Goal: Task Accomplishment & Management: Manage account settings

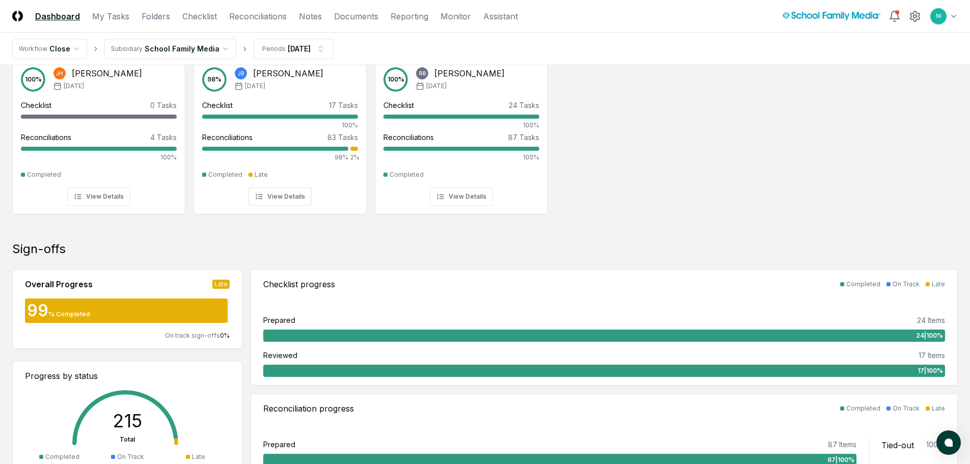
scroll to position [51, 0]
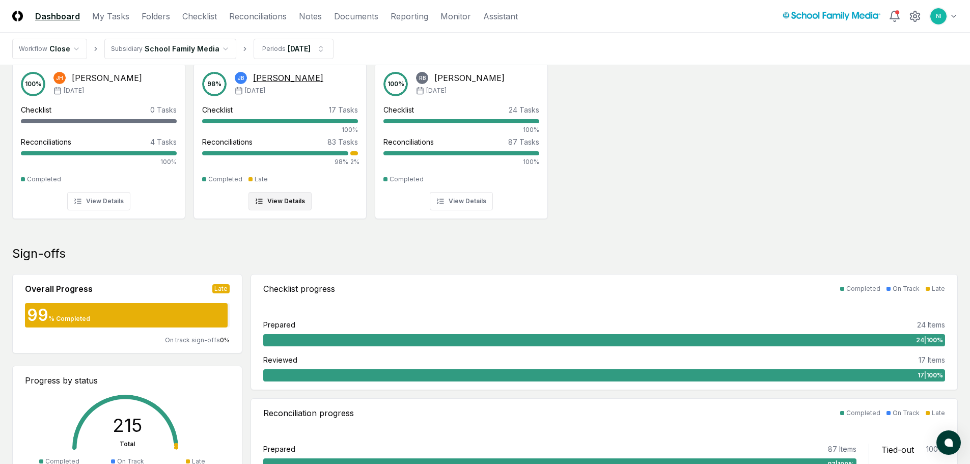
click at [355, 152] on div at bounding box center [354, 153] width 8 height 4
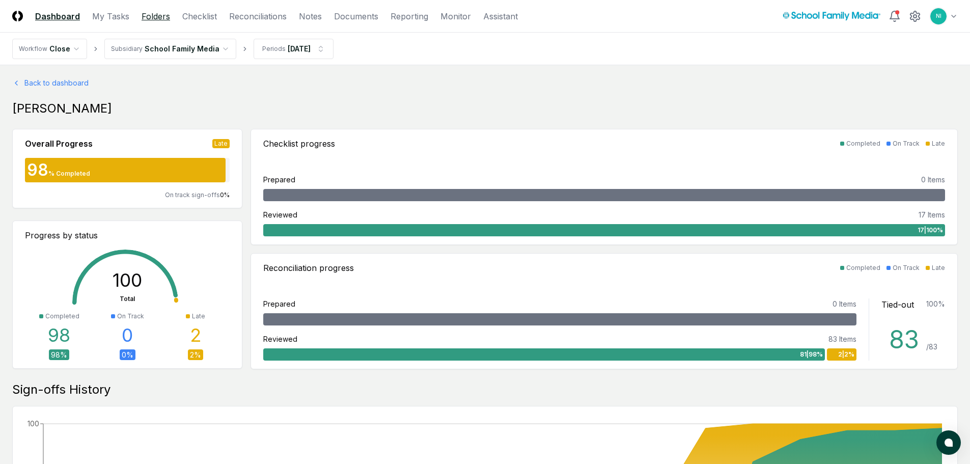
click at [149, 12] on link "Folders" at bounding box center [156, 16] width 29 height 12
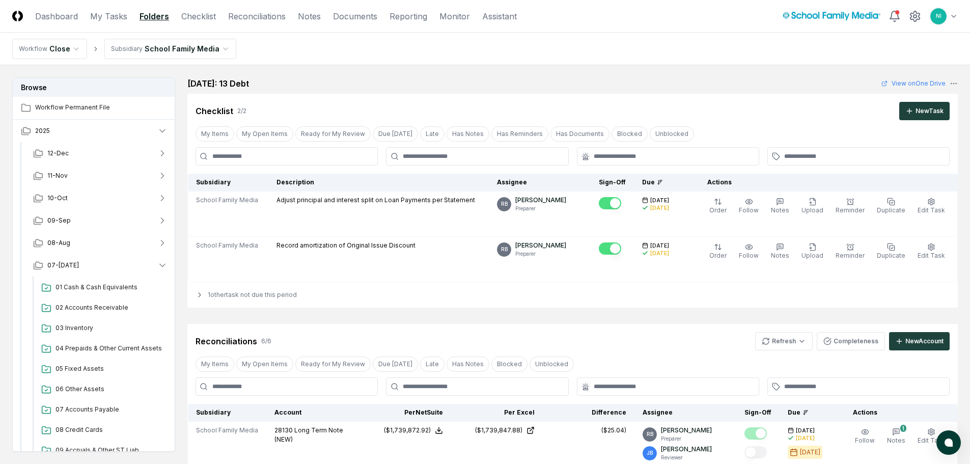
scroll to position [255, 0]
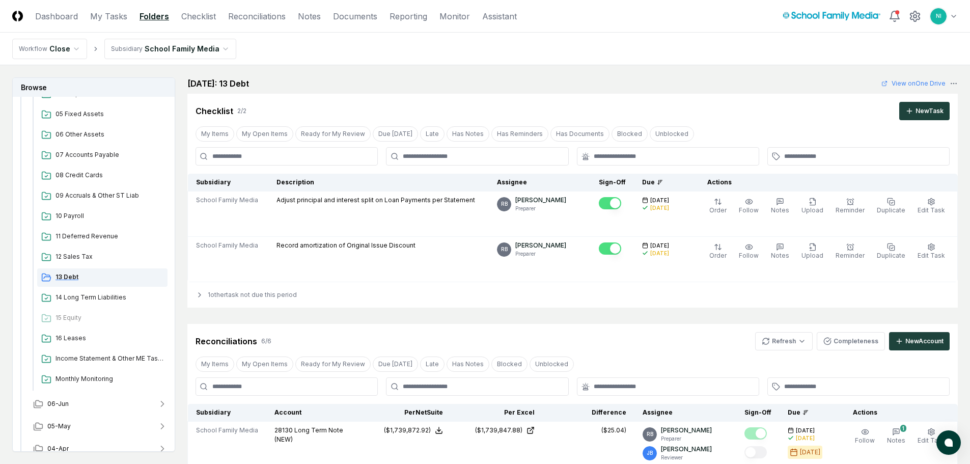
click at [114, 283] on div "13 Debt" at bounding box center [102, 277] width 130 height 18
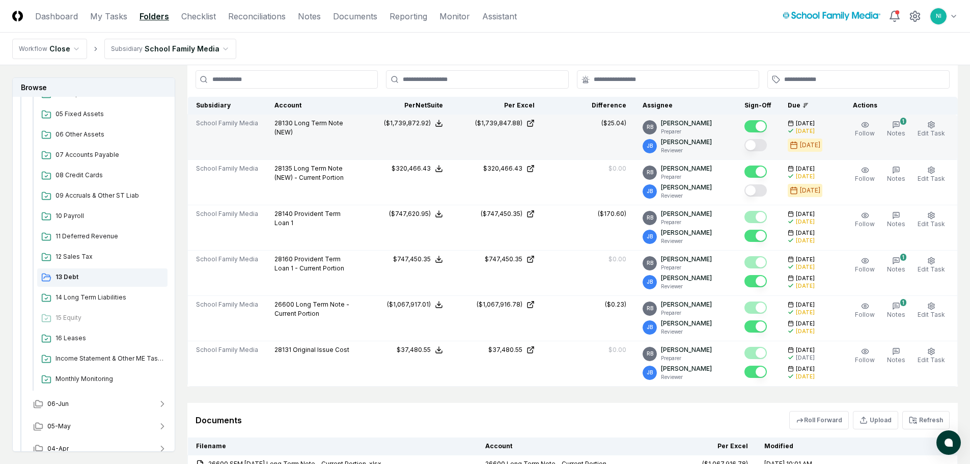
scroll to position [306, 0]
click at [898, 129] on icon "button" at bounding box center [896, 126] width 8 height 8
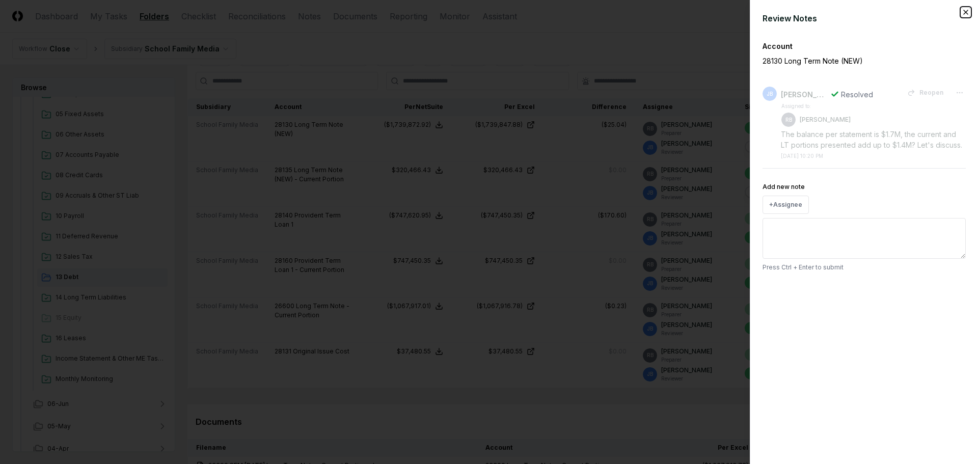
click at [963, 9] on icon "button" at bounding box center [965, 12] width 8 height 8
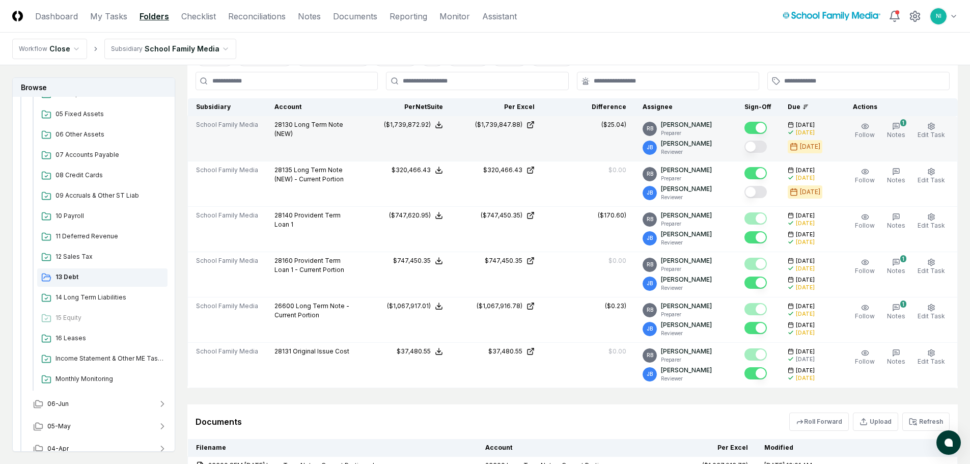
click at [755, 143] on button "Mark complete" at bounding box center [755, 147] width 22 height 12
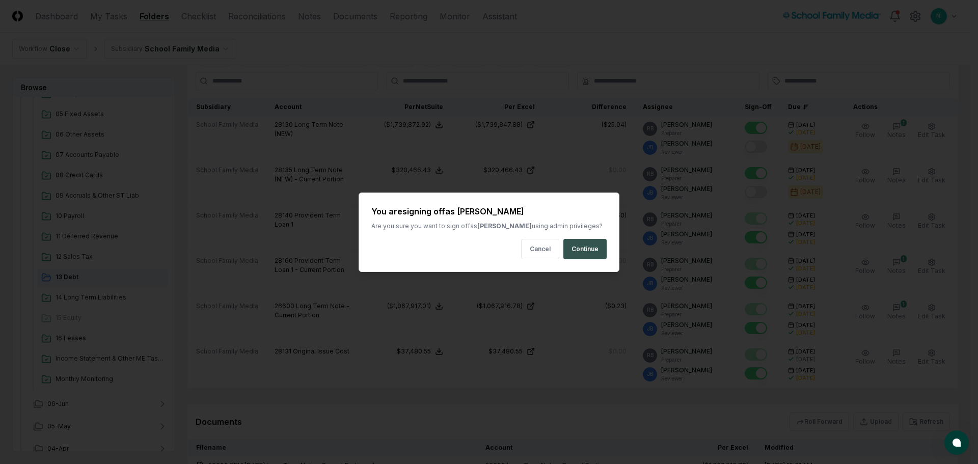
click at [584, 243] on button "Continue" at bounding box center [584, 249] width 43 height 20
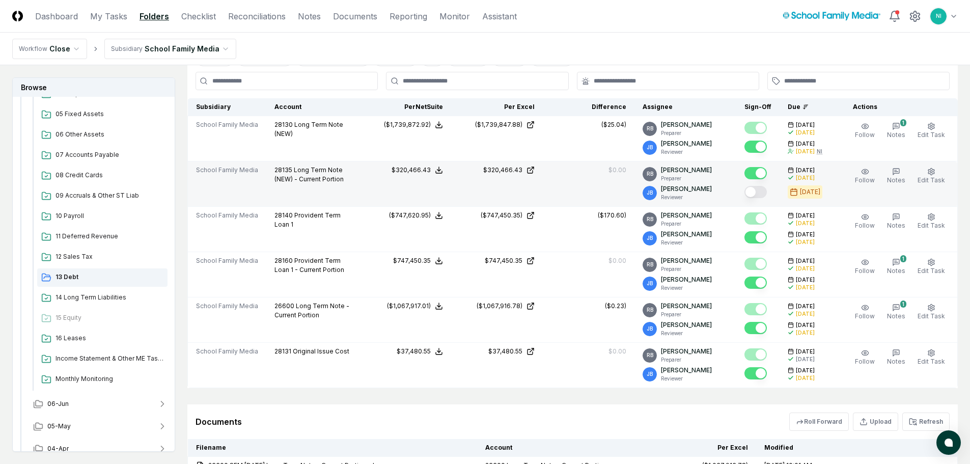
click at [760, 192] on button "Mark complete" at bounding box center [755, 192] width 22 height 12
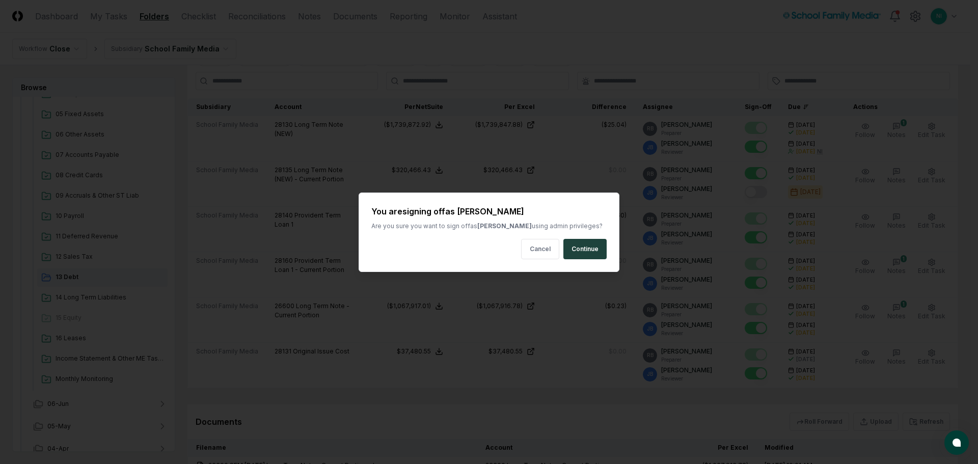
click at [589, 248] on button "Continue" at bounding box center [584, 249] width 43 height 20
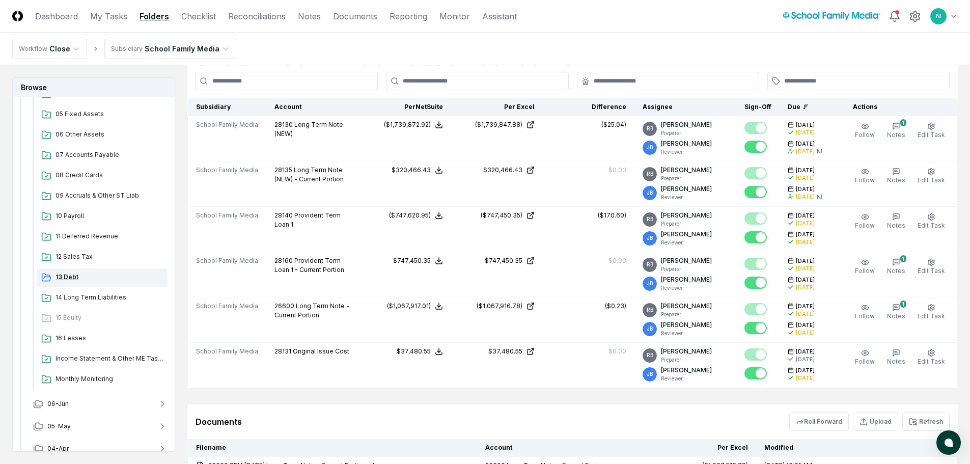
click at [80, 269] on div "13 Debt" at bounding box center [102, 277] width 130 height 18
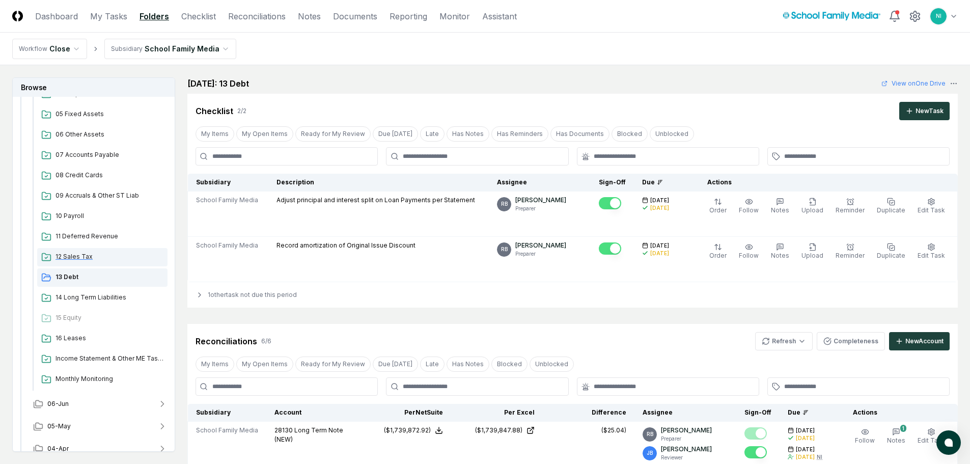
click at [81, 251] on div "12 Sales Tax" at bounding box center [102, 257] width 130 height 18
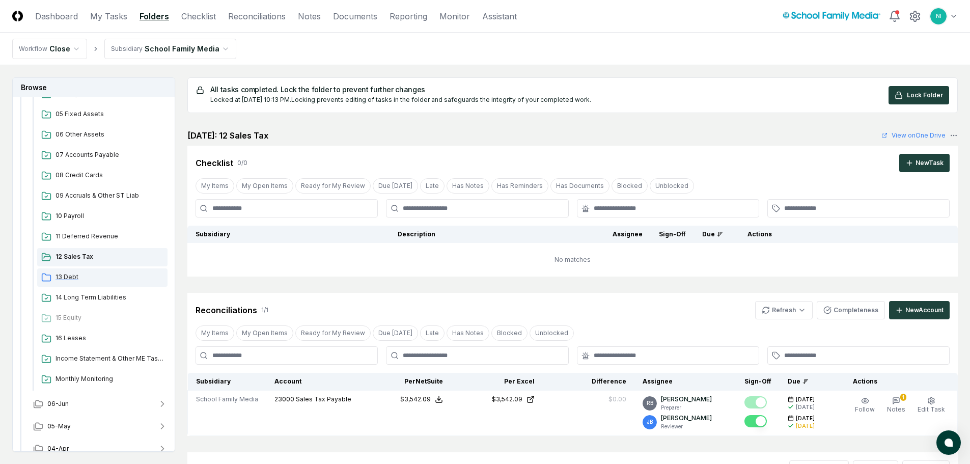
click at [64, 278] on span "13 Debt" at bounding box center [109, 276] width 108 height 9
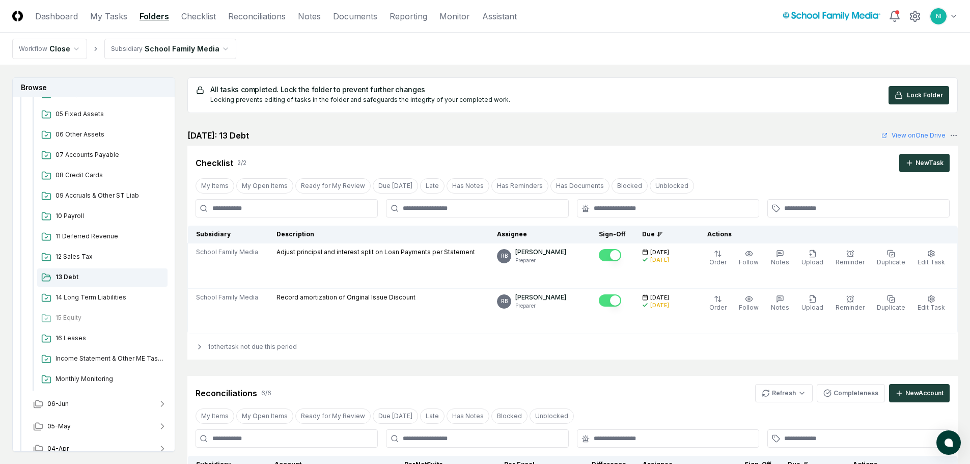
click at [929, 98] on span "Lock Folder" at bounding box center [925, 95] width 36 height 9
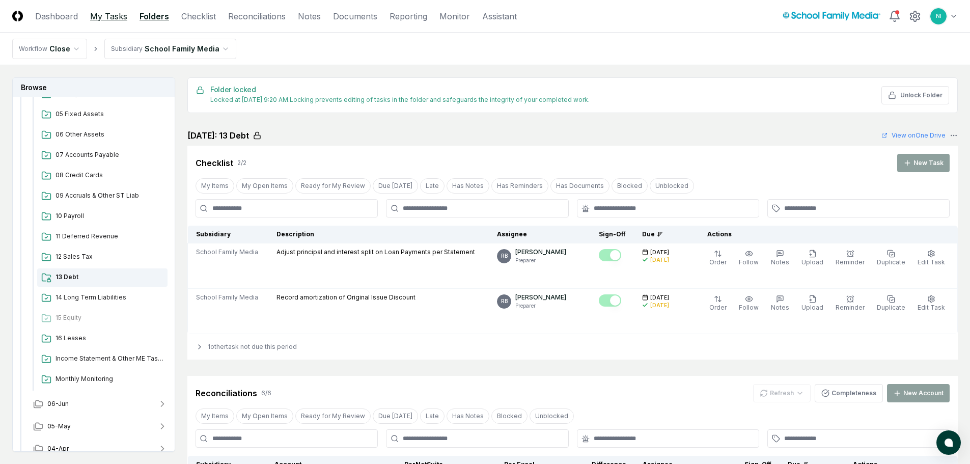
click at [106, 12] on link "My Tasks" at bounding box center [108, 16] width 37 height 12
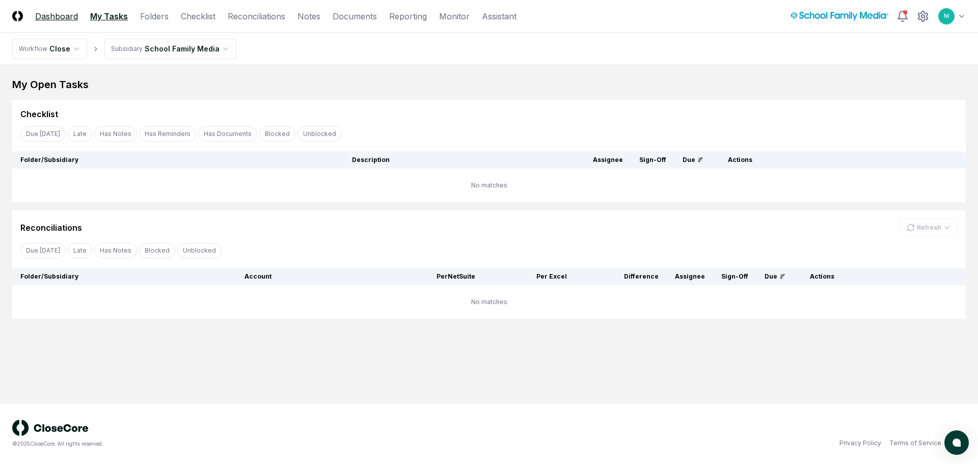
click at [50, 18] on link "Dashboard" at bounding box center [56, 16] width 43 height 12
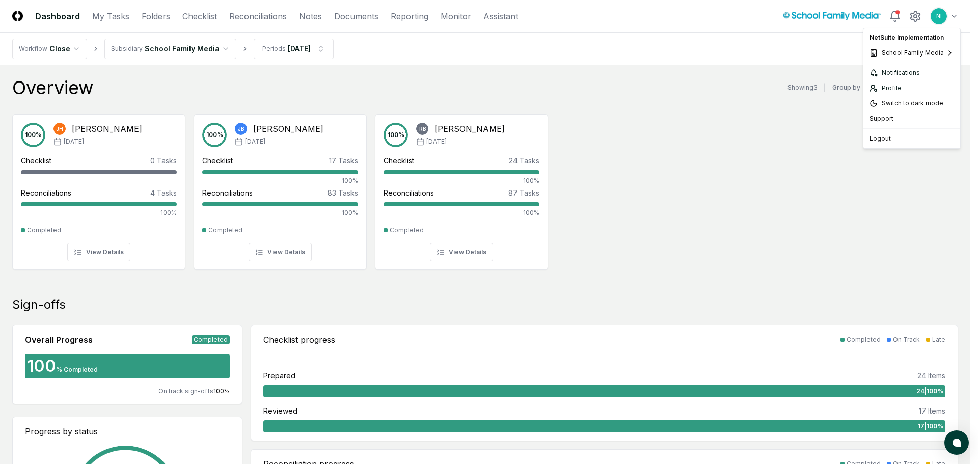
click at [880, 134] on div "Logout" at bounding box center [911, 138] width 93 height 15
